Goal: Task Accomplishment & Management: Manage account settings

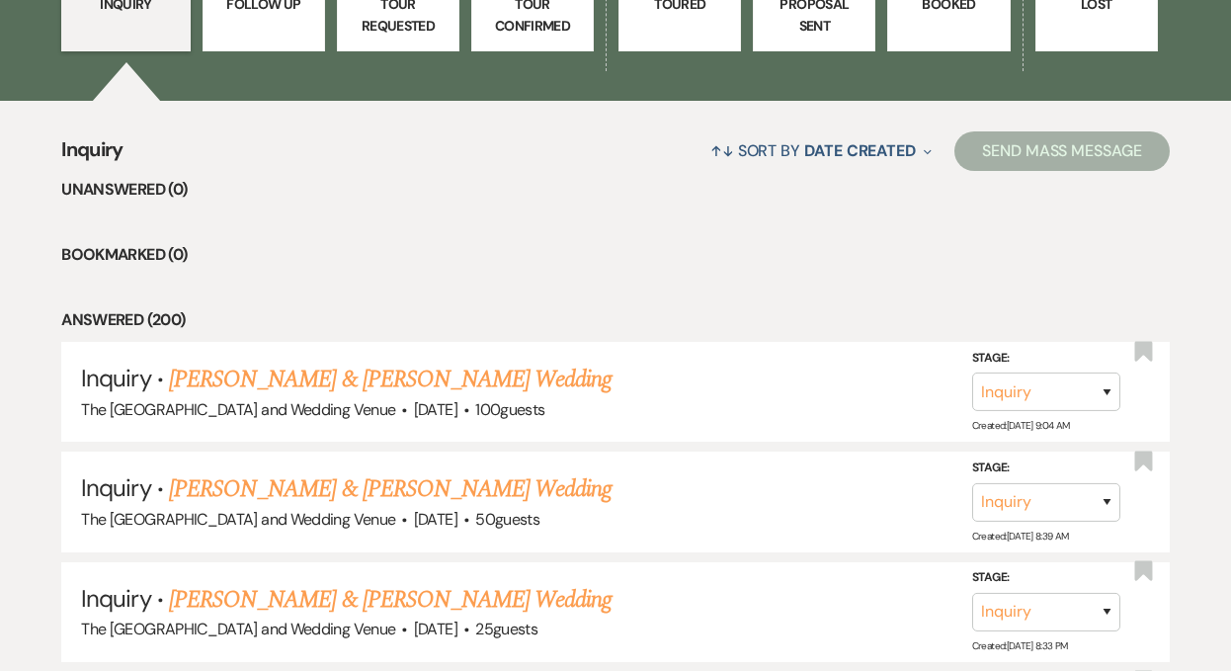
scroll to position [659, 0]
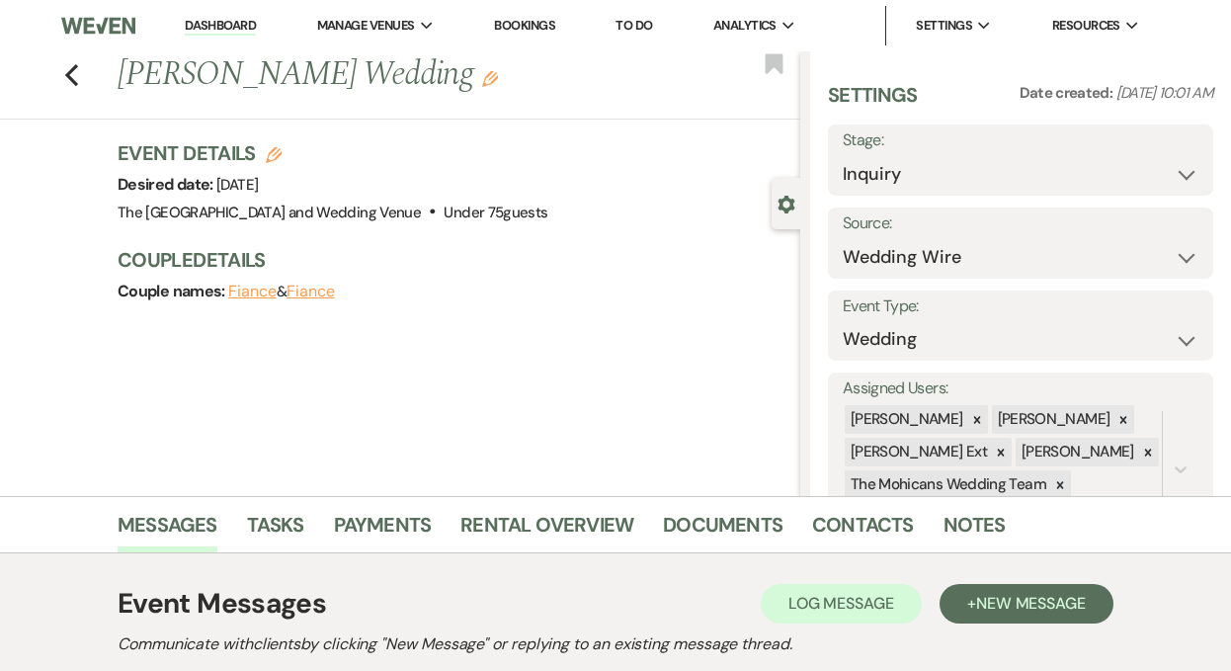
select select "3"
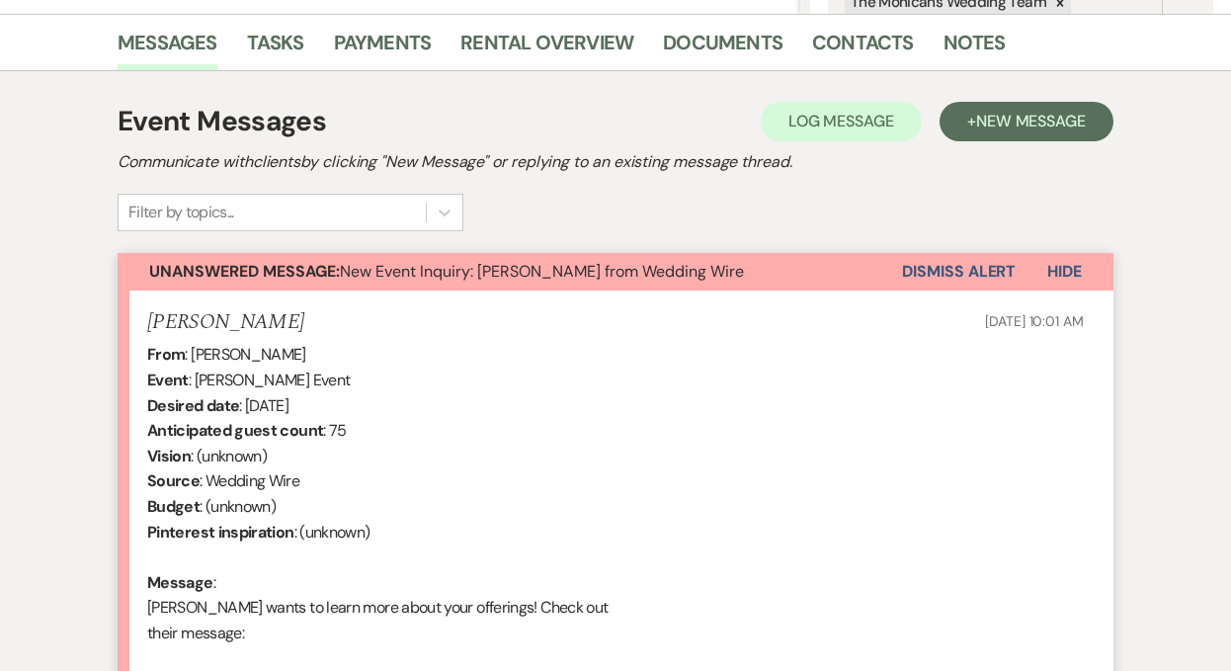
scroll to position [374, 0]
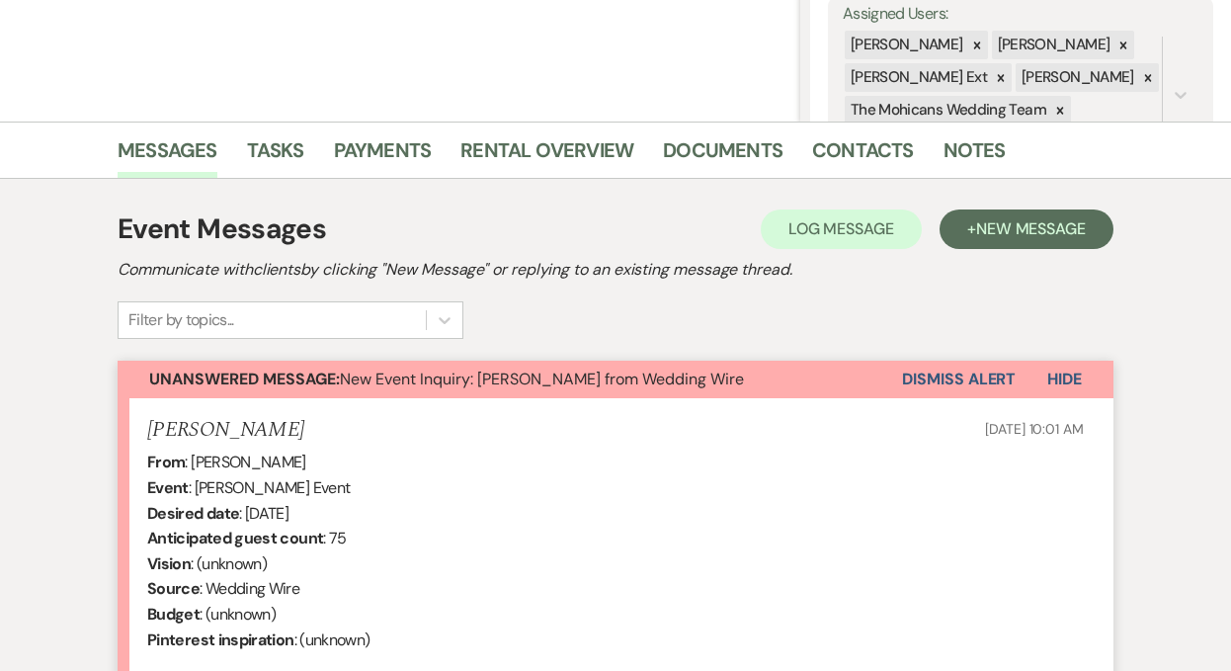
click at [962, 371] on button "Dismiss Alert" at bounding box center [959, 380] width 114 height 38
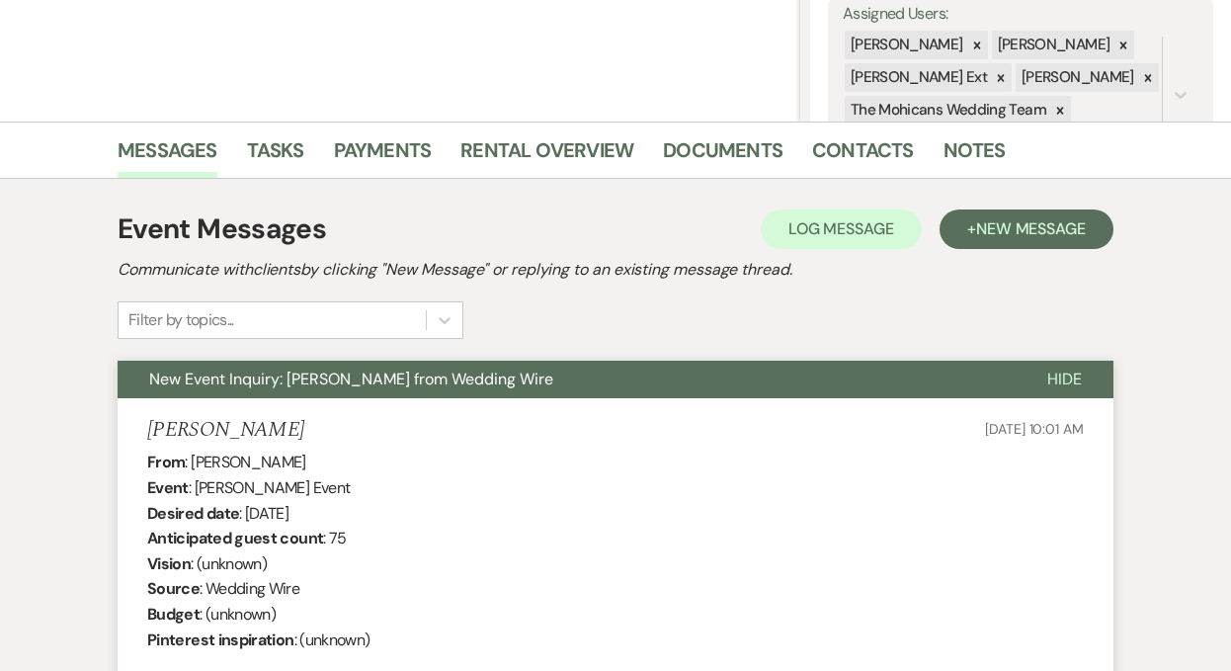
scroll to position [0, 0]
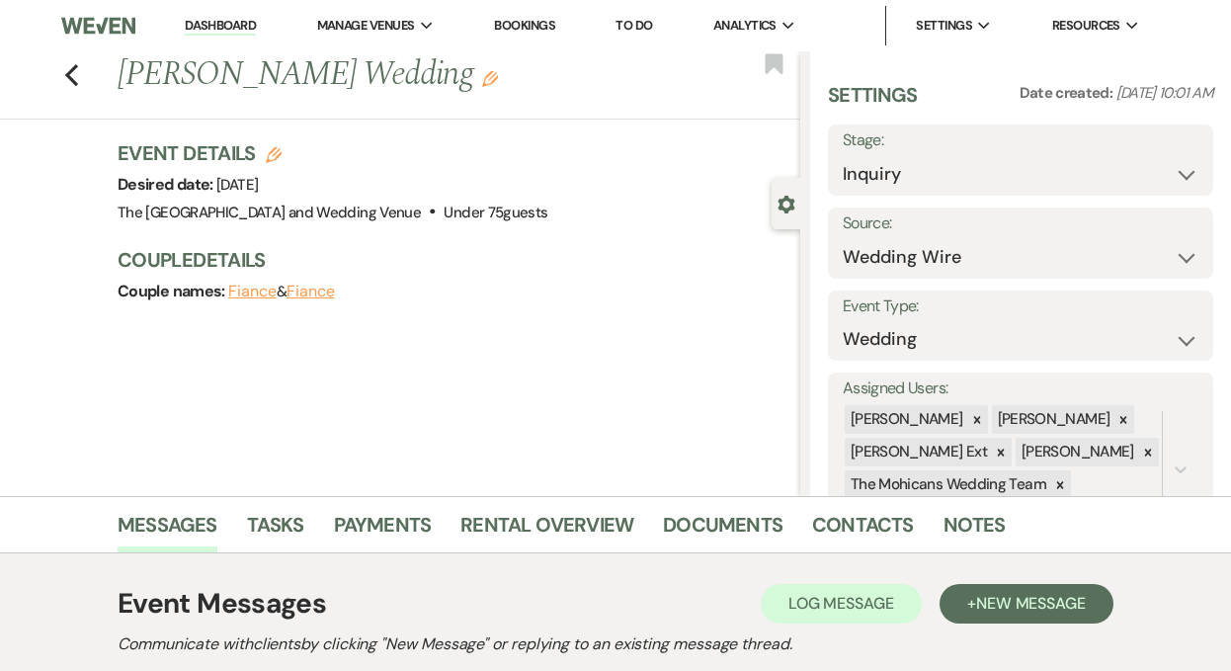
click at [212, 19] on link "Dashboard" at bounding box center [220, 26] width 71 height 19
